Goal: Navigation & Orientation: Understand site structure

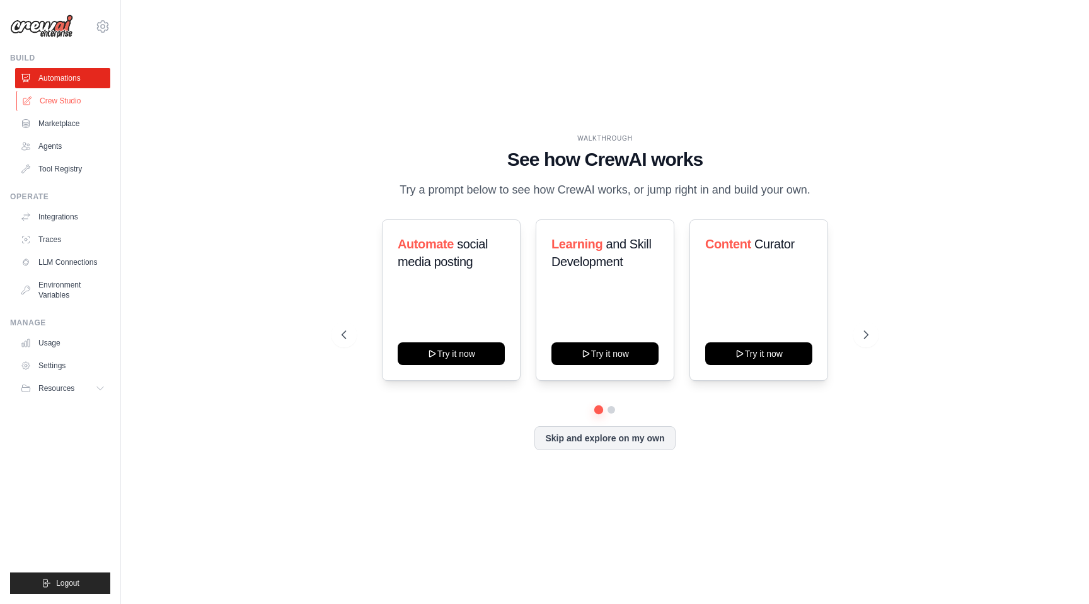
click at [67, 103] on link "Crew Studio" at bounding box center [63, 101] width 95 height 20
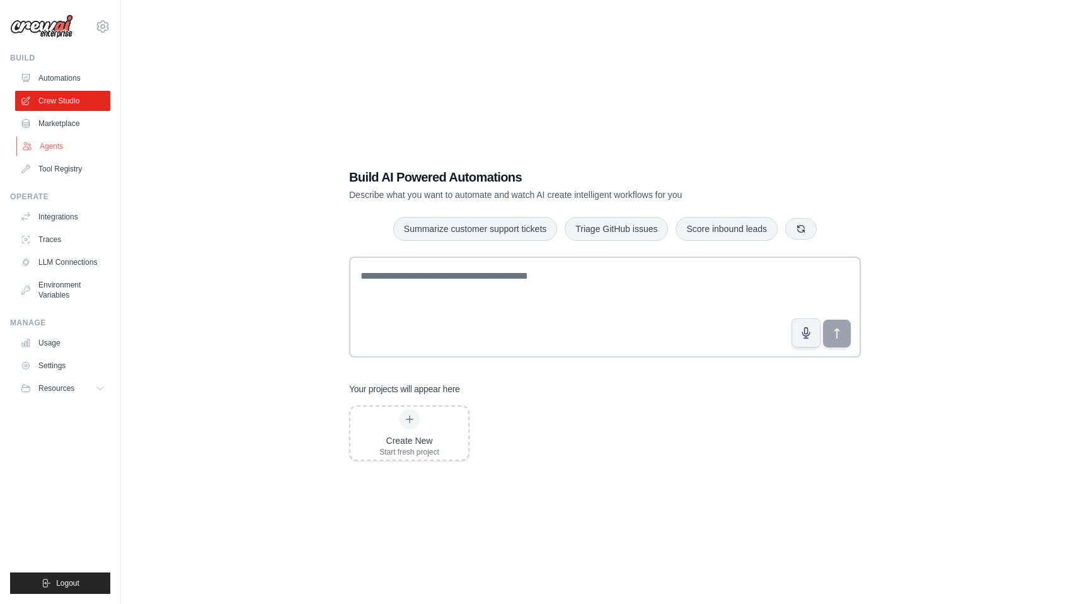
click at [66, 152] on link "Agents" at bounding box center [63, 146] width 95 height 20
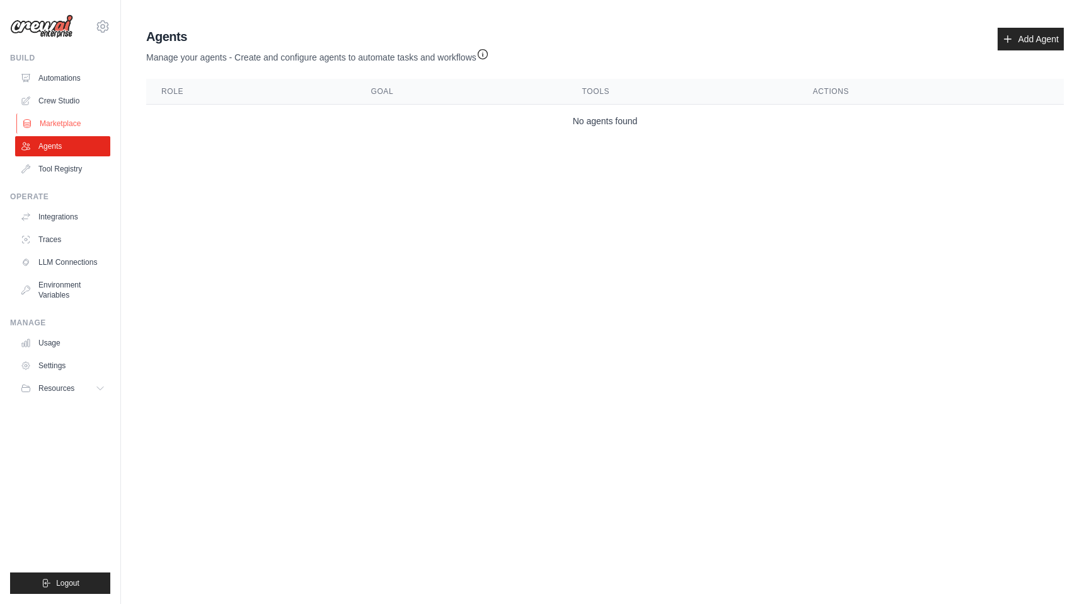
click at [79, 118] on link "Marketplace" at bounding box center [63, 123] width 95 height 20
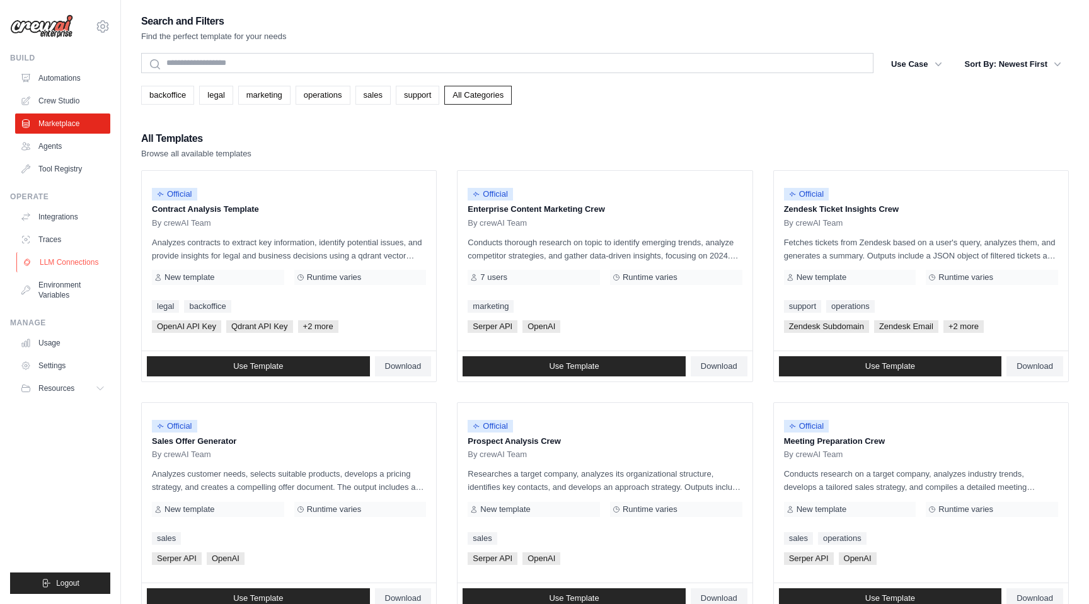
click at [74, 258] on link "LLM Connections" at bounding box center [63, 262] width 95 height 20
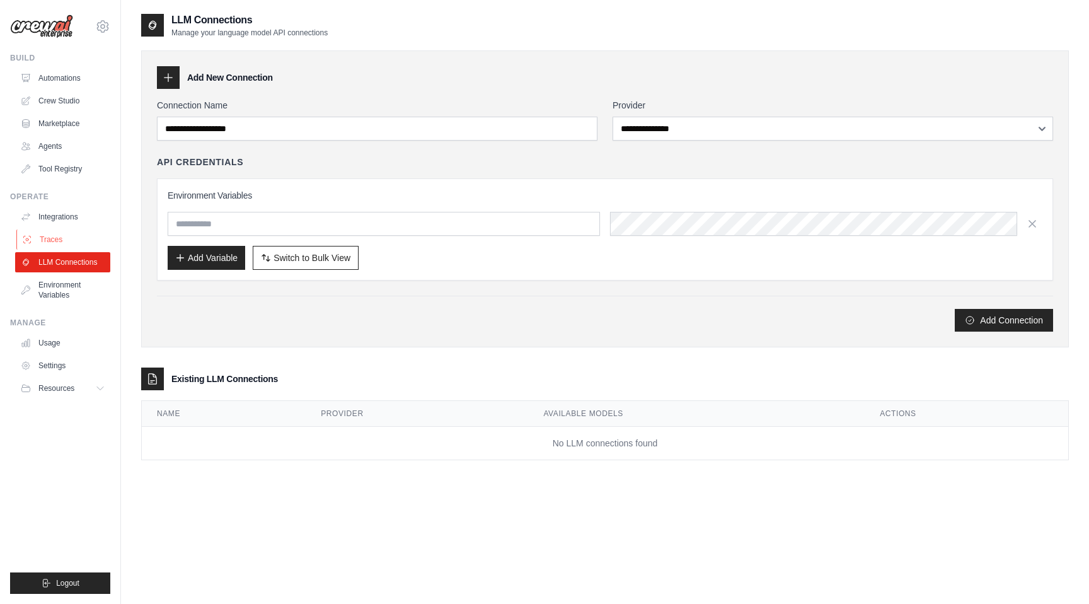
click at [54, 238] on link "Traces" at bounding box center [63, 239] width 95 height 20
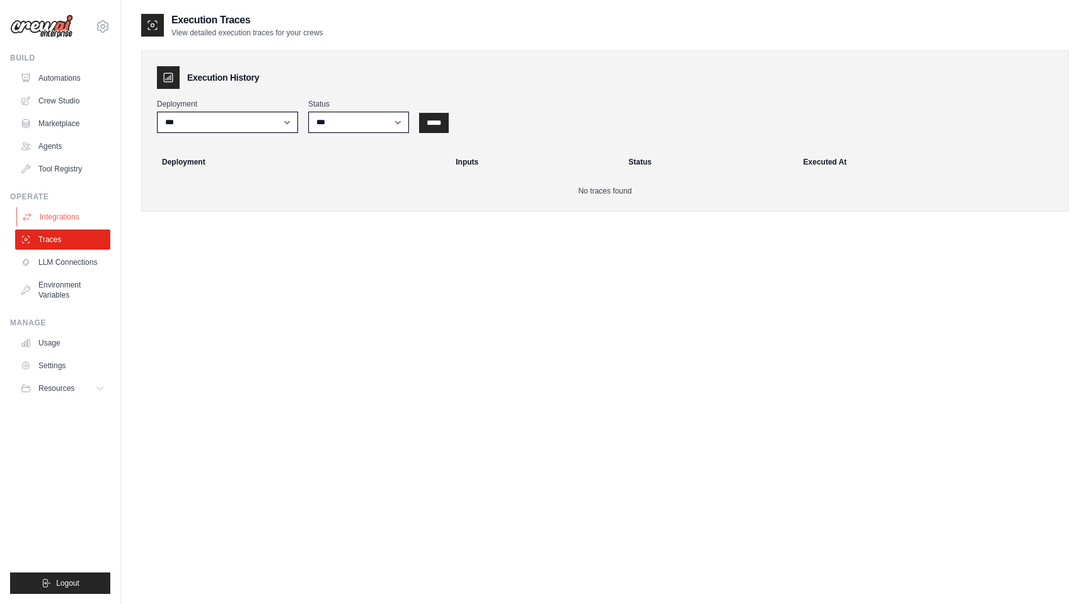
click at [62, 216] on link "Integrations" at bounding box center [63, 217] width 95 height 20
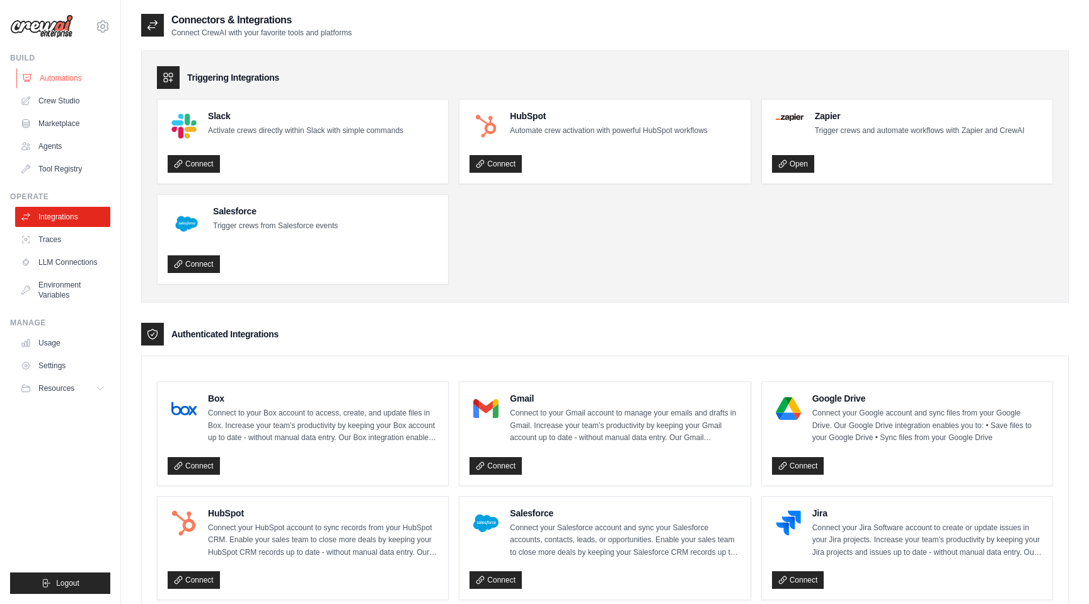
click at [62, 81] on link "Automations" at bounding box center [63, 78] width 95 height 20
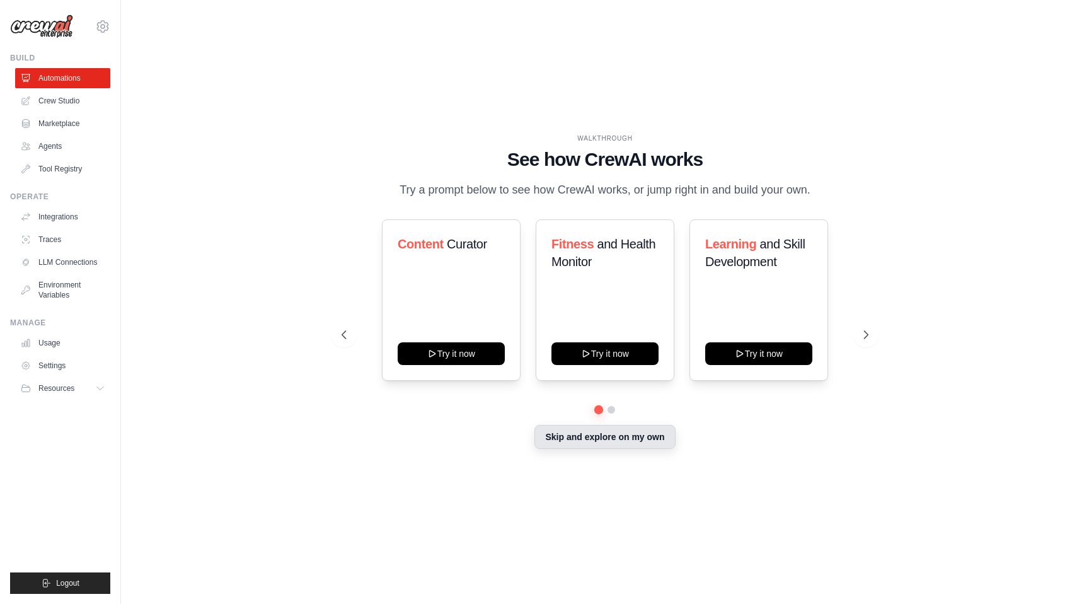
click at [633, 438] on button "Skip and explore on my own" at bounding box center [604, 437] width 141 height 24
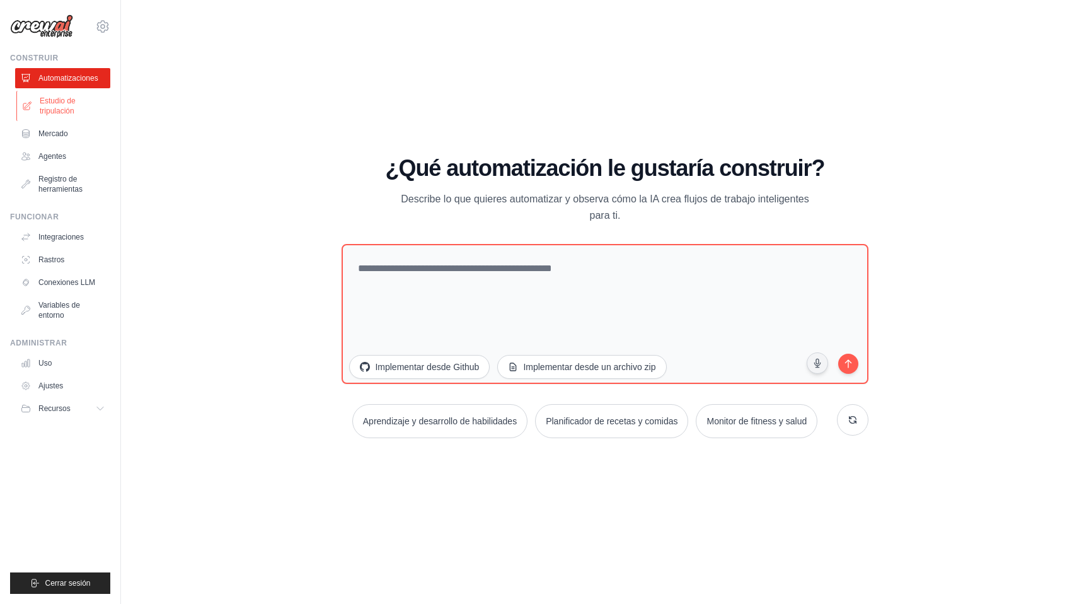
click at [53, 103] on font "Estudio de tripulación" at bounding box center [58, 105] width 36 height 19
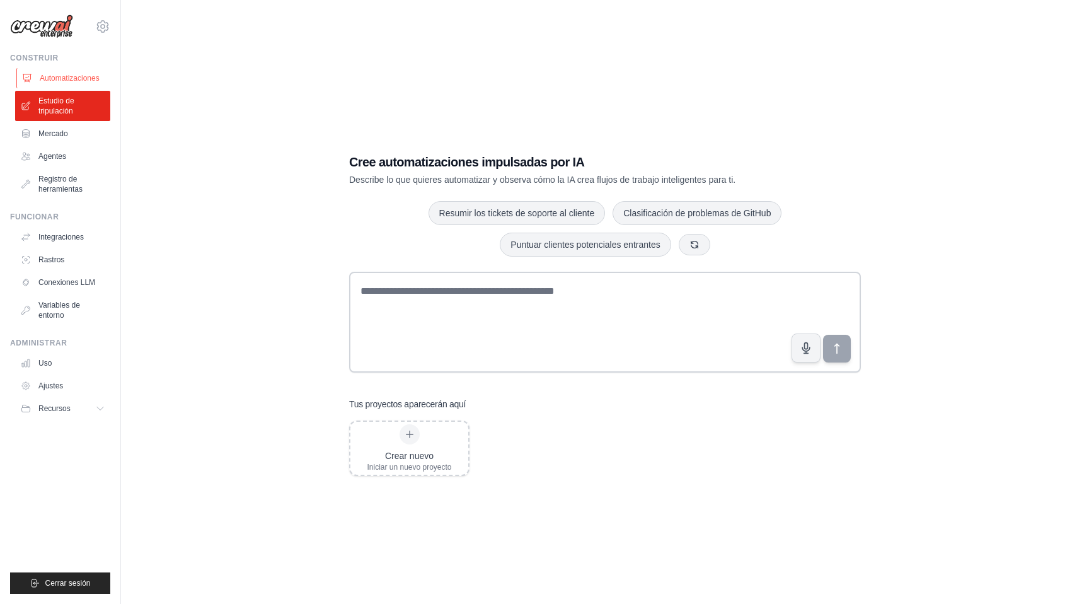
click at [77, 76] on font "Automatizaciones" at bounding box center [70, 78] width 60 height 9
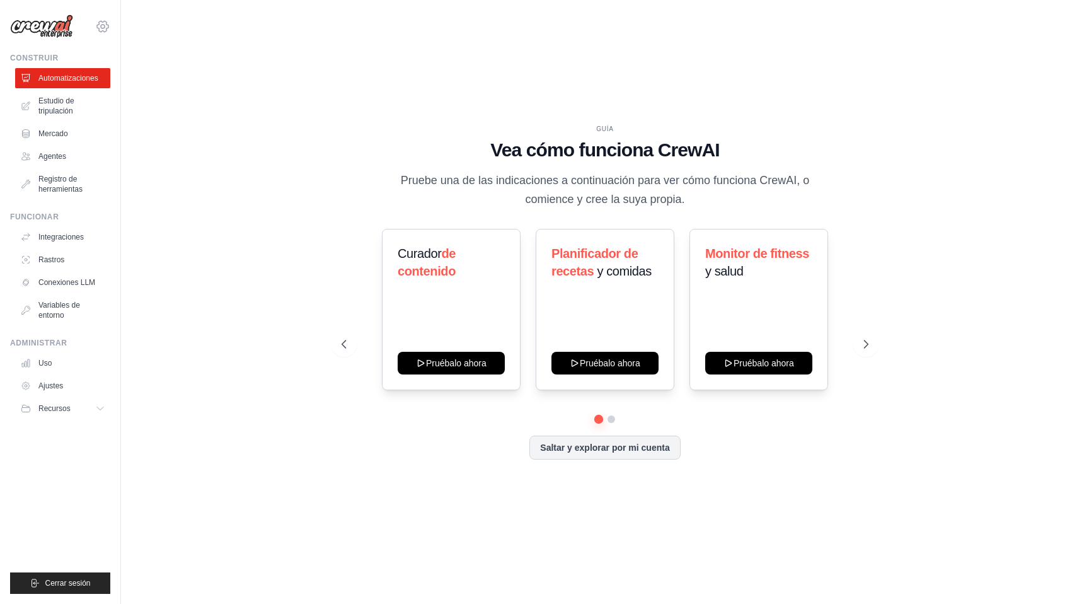
click at [102, 27] on icon at bounding box center [102, 26] width 15 height 15
click at [193, 71] on div "GUÍA Vea cómo funciona CrewAI Pruebe una de las indicaciones a continuación par…" at bounding box center [605, 302] width 928 height 578
click at [71, 310] on font "Variables de entorno" at bounding box center [73, 310] width 67 height 20
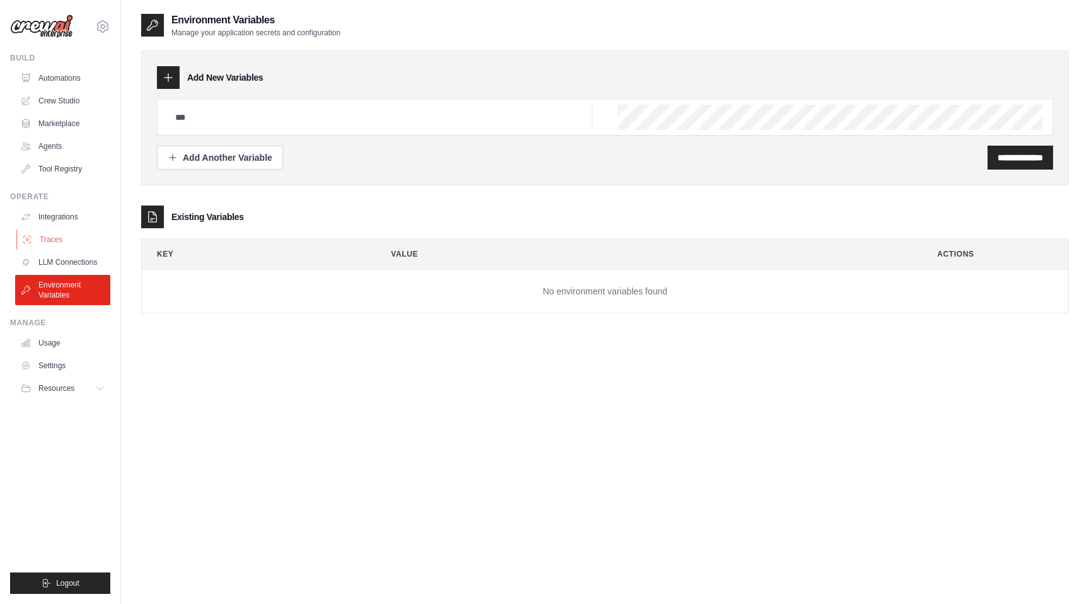
click at [50, 239] on link "Traces" at bounding box center [63, 239] width 95 height 20
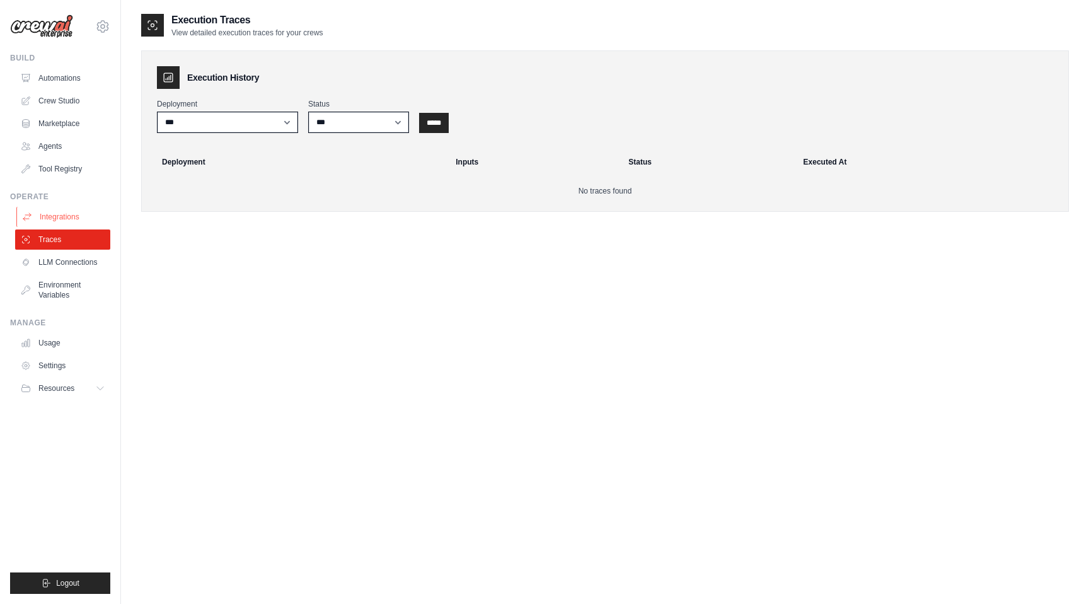
click at [62, 216] on link "Integrations" at bounding box center [63, 217] width 95 height 20
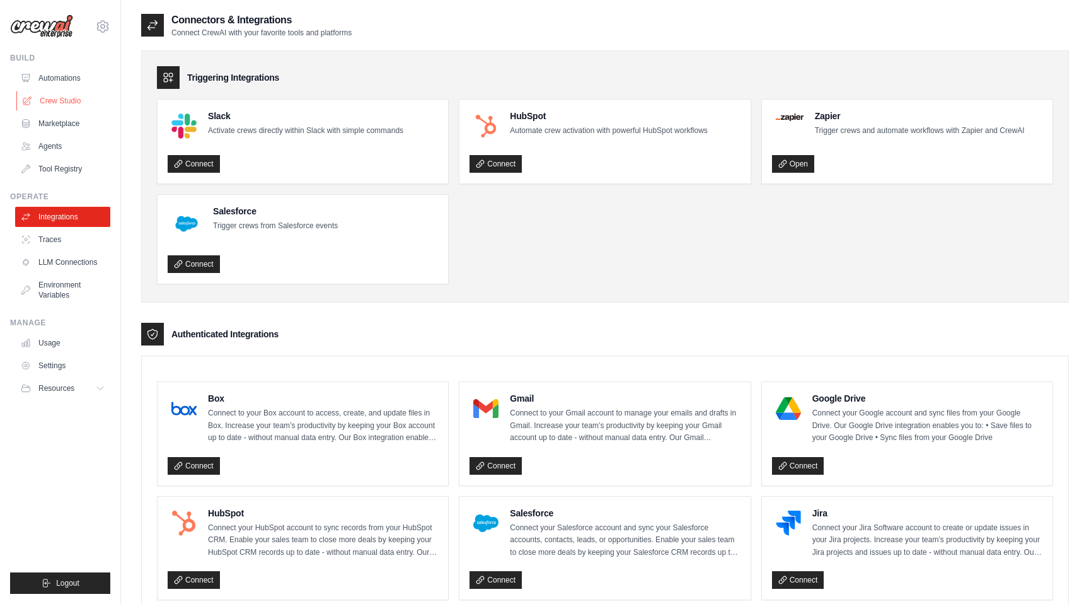
click at [71, 101] on link "Crew Studio" at bounding box center [63, 101] width 95 height 20
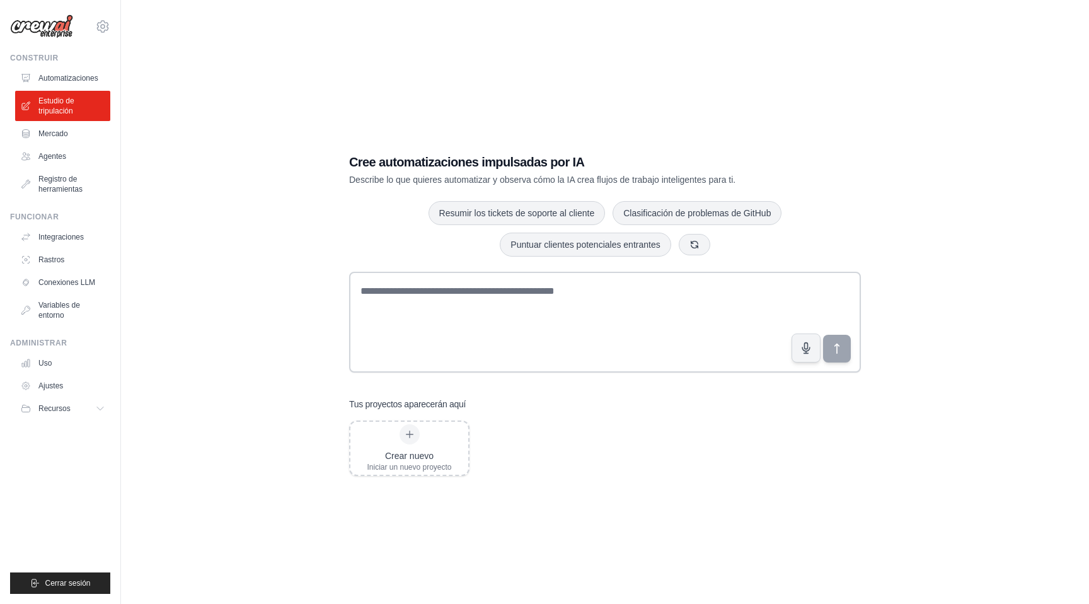
click at [778, 472] on div "Crear nuevo Iniciar un nuevo proyecto" at bounding box center [605, 447] width 512 height 55
click at [57, 584] on font "Cerrar sesión" at bounding box center [67, 582] width 45 height 9
